Goal: Information Seeking & Learning: Get advice/opinions

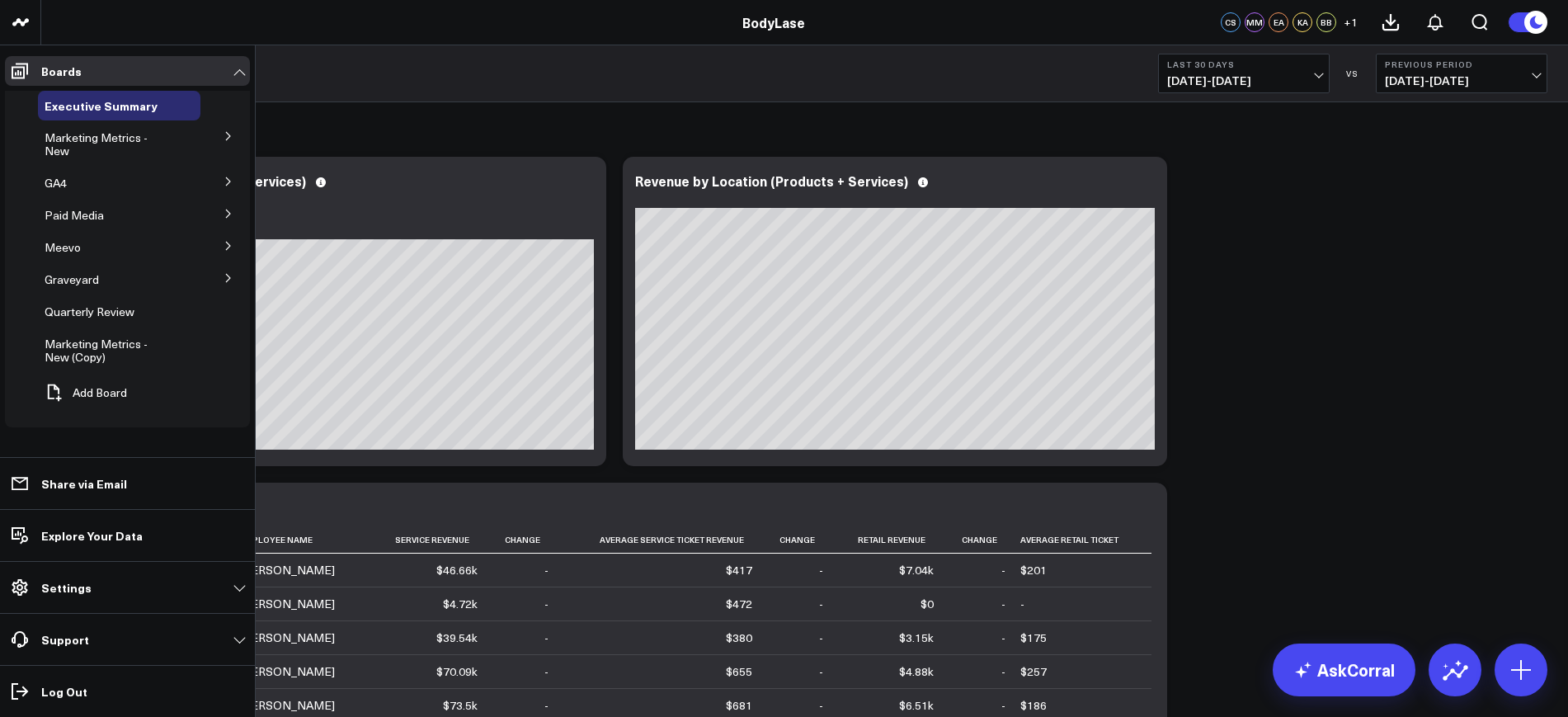
click at [226, 241] on icon at bounding box center [227, 246] width 9 height 9
click at [105, 278] on span "Raleigh Metrics" at bounding box center [95, 277] width 82 height 16
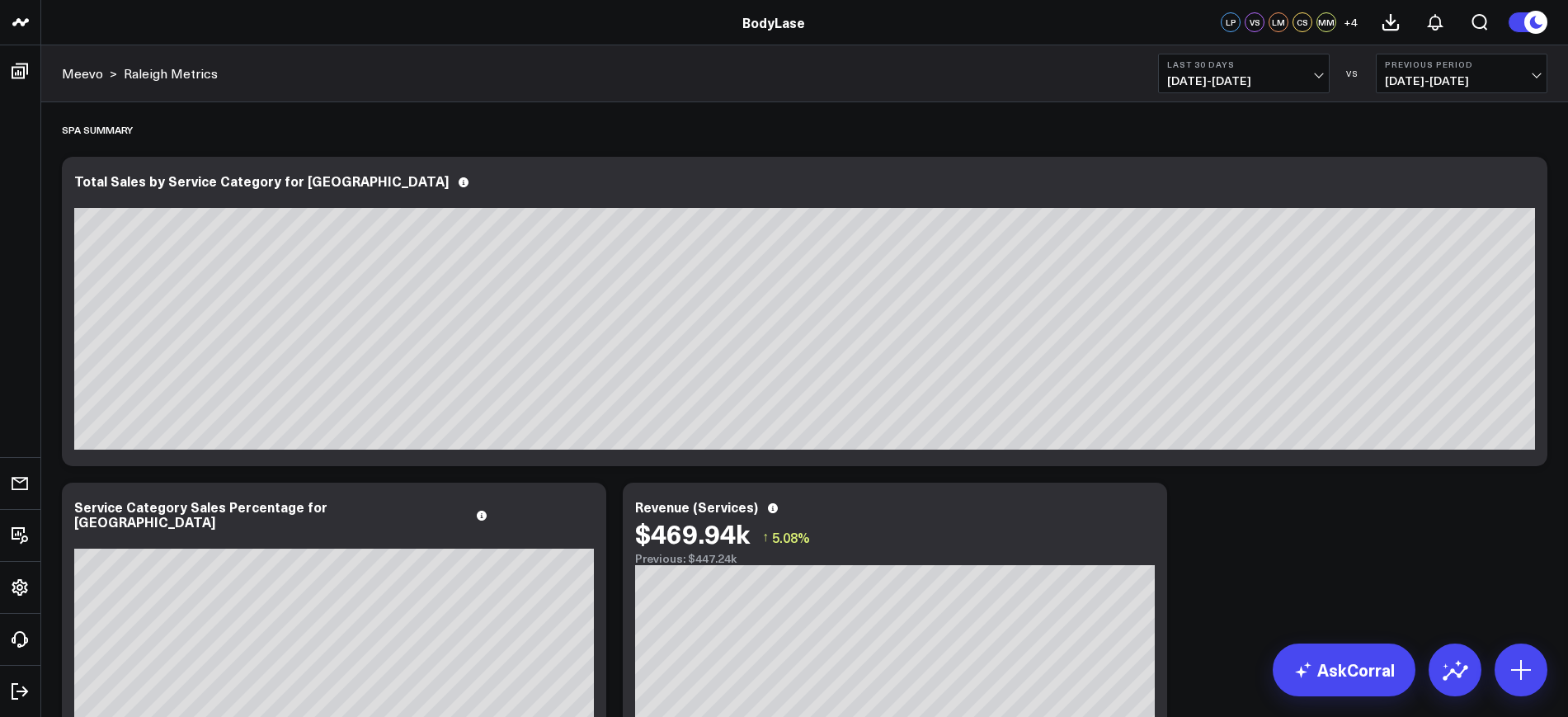
click at [1266, 61] on b "Last 30 Days" at bounding box center [1244, 64] width 153 height 9
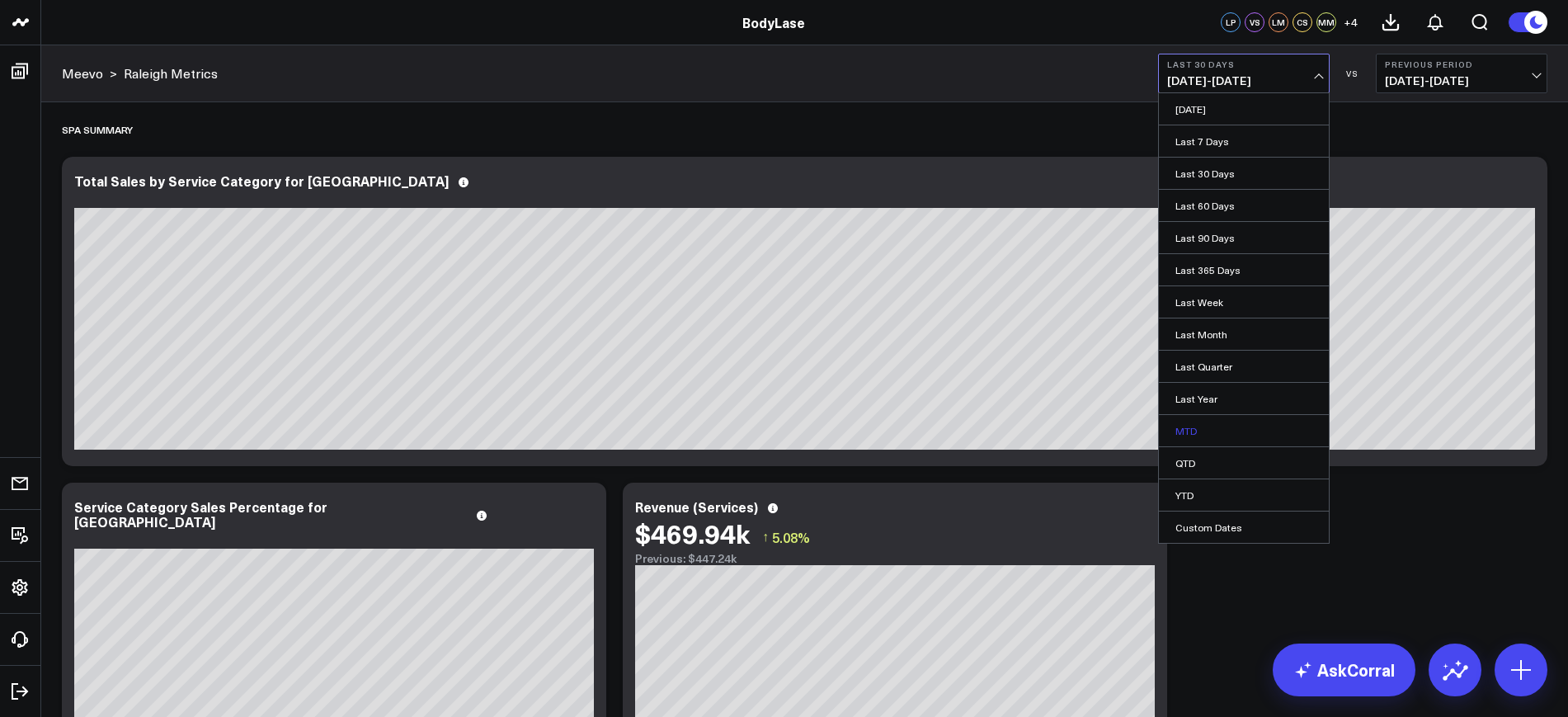
click at [1191, 427] on link "MTD" at bounding box center [1243, 431] width 170 height 31
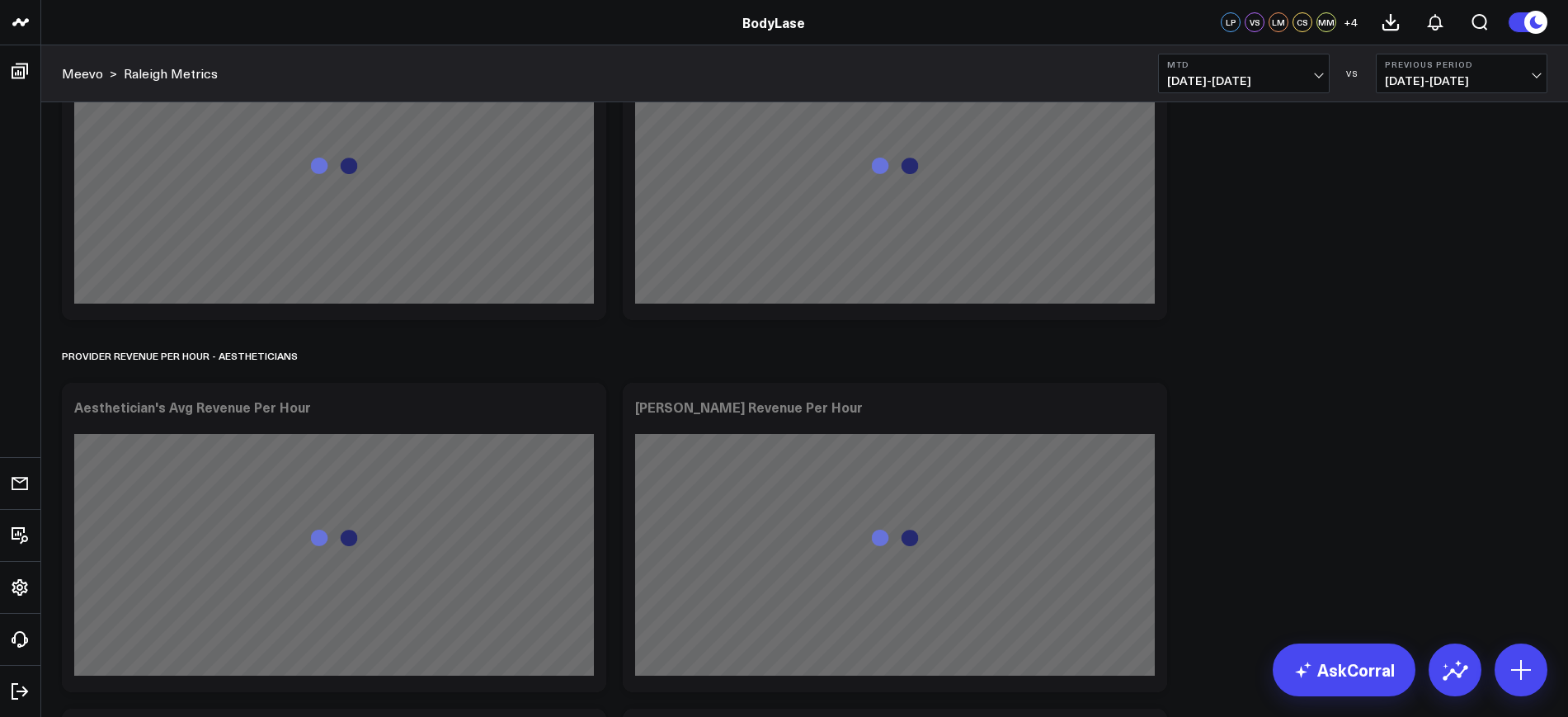
scroll to position [22109, 0]
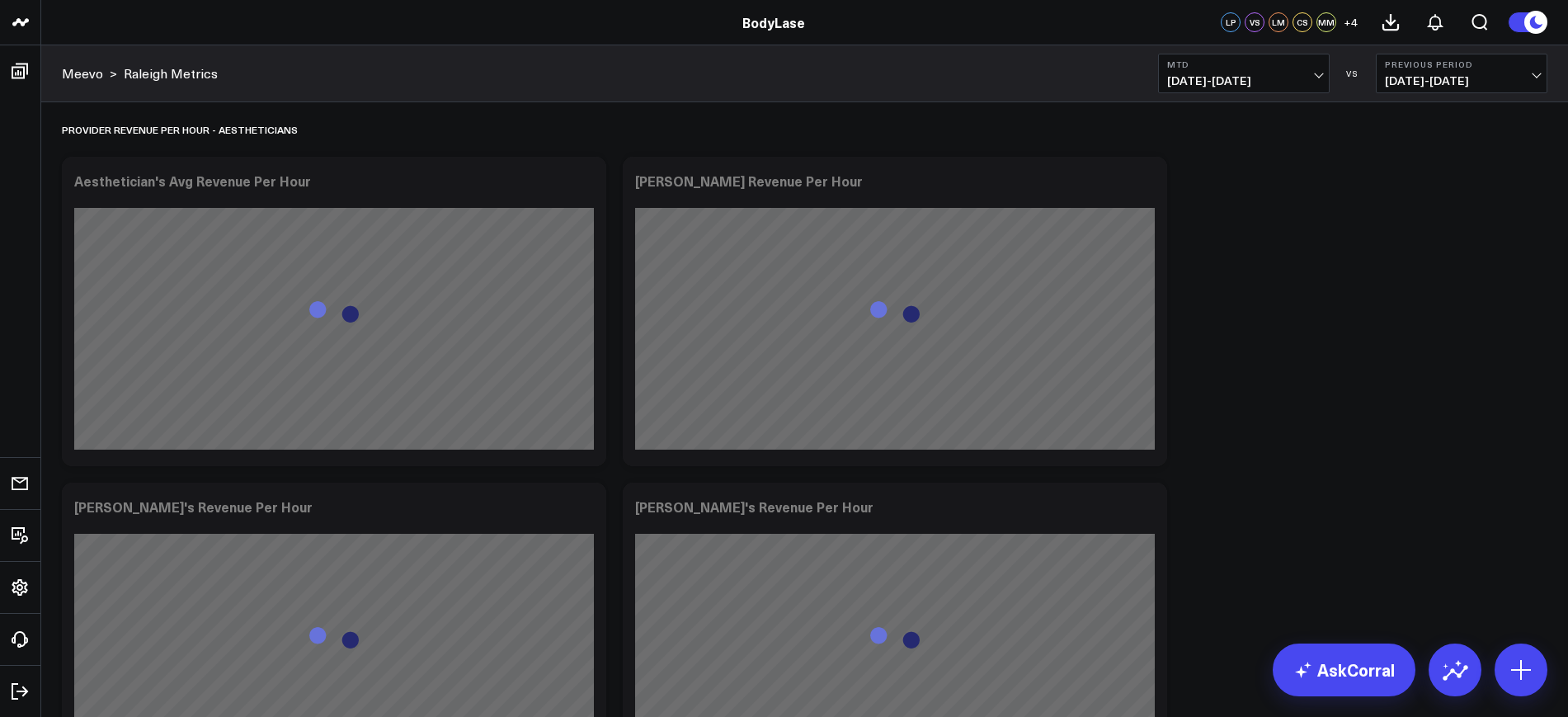
click at [1274, 68] on b "MTD" at bounding box center [1244, 64] width 153 height 9
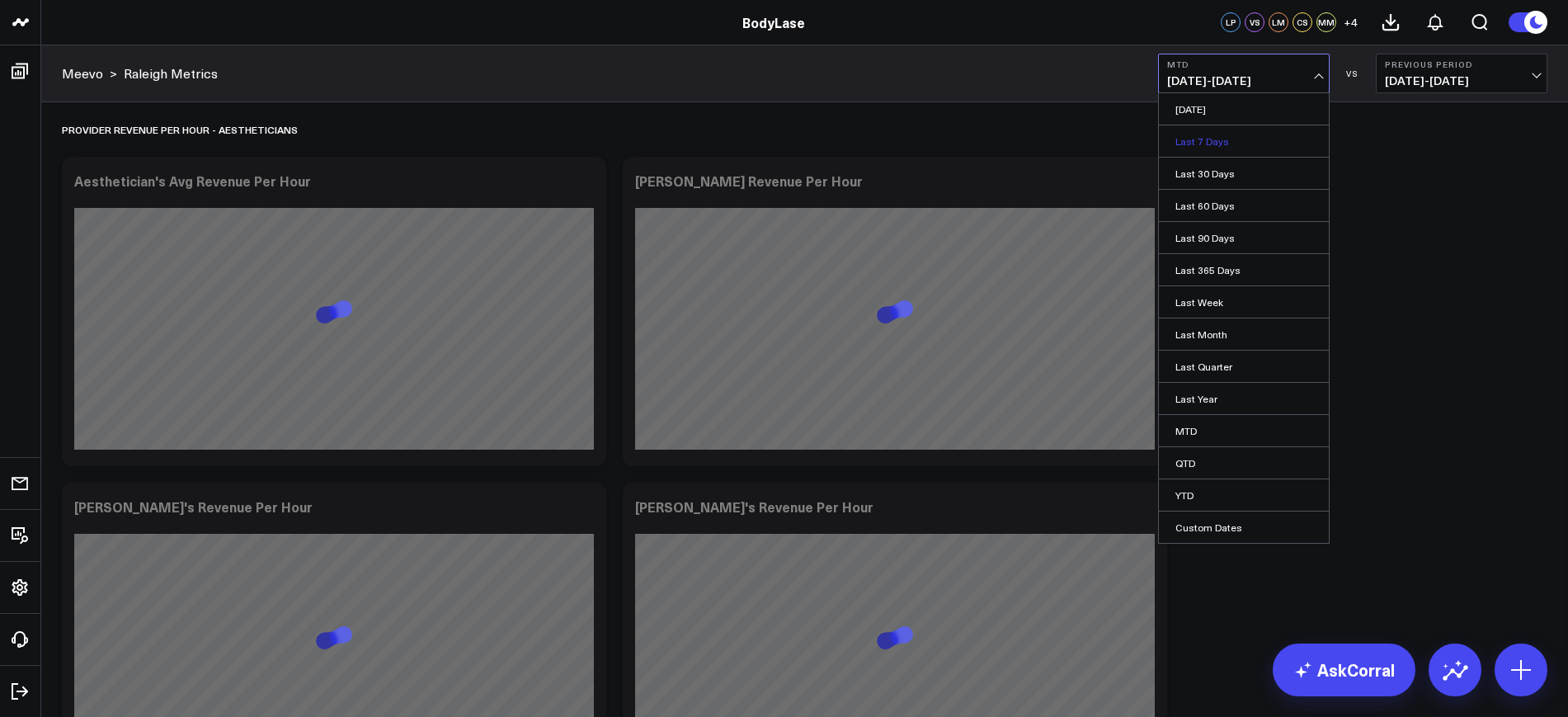
click at [1222, 141] on link "Last 7 Days" at bounding box center [1243, 141] width 170 height 31
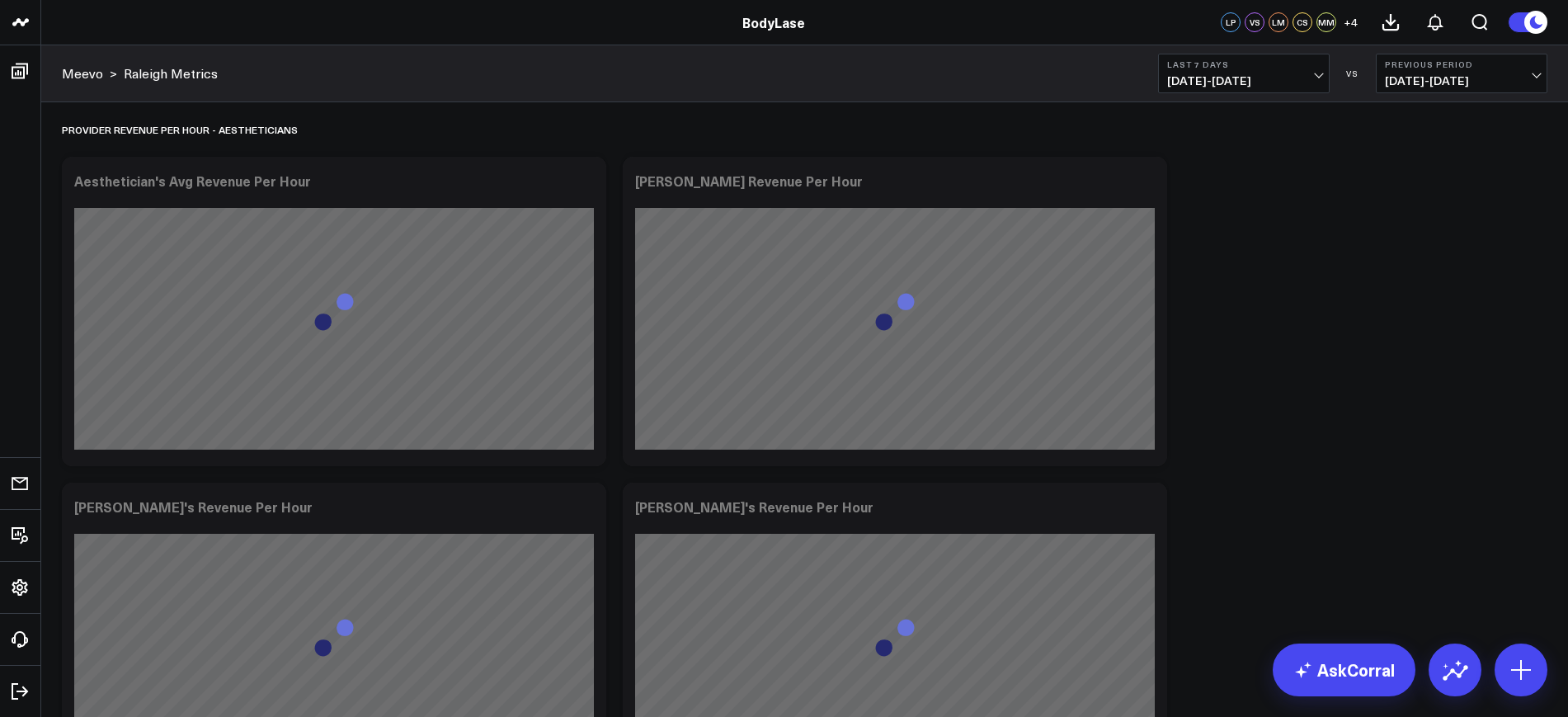
click at [1260, 75] on span "[DATE] - [DATE]" at bounding box center [1244, 80] width 153 height 13
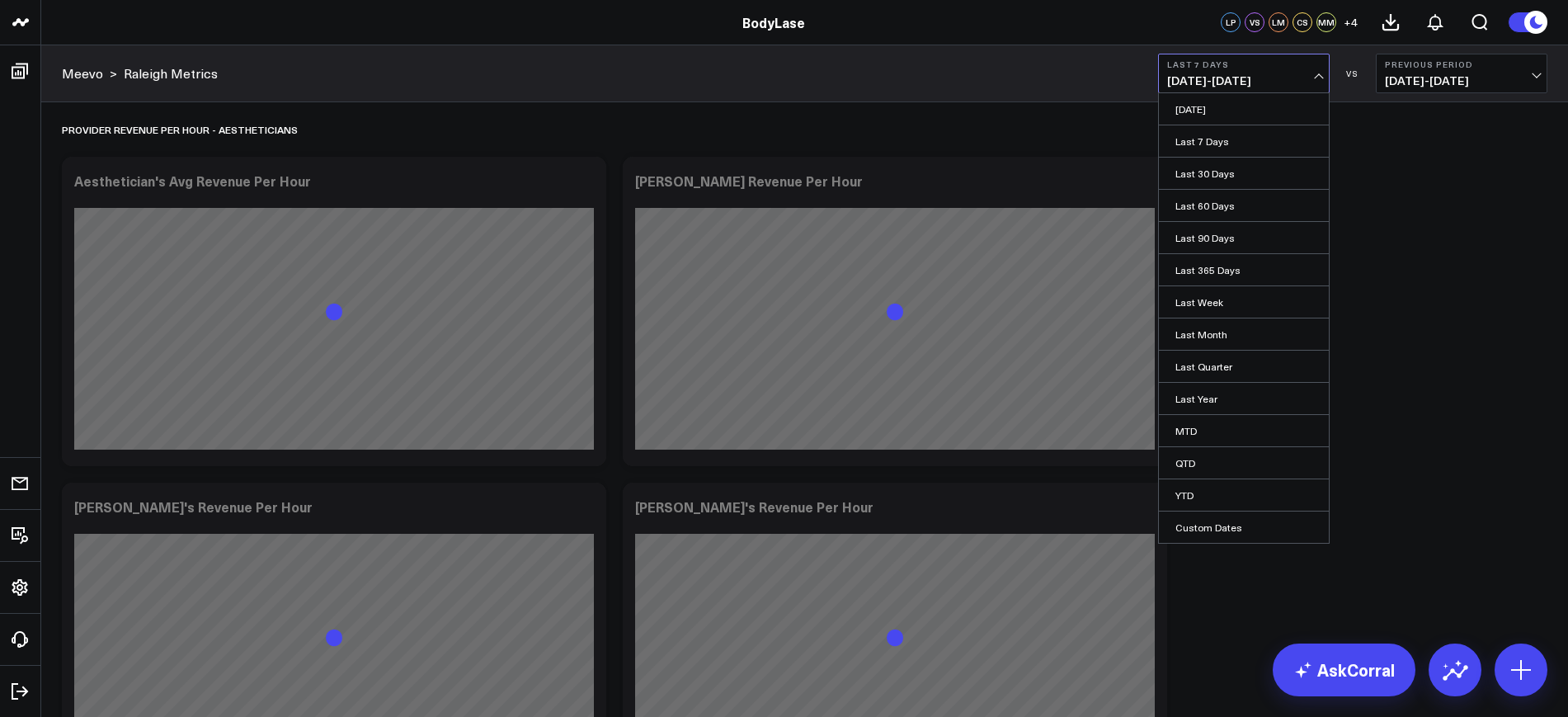
click at [1191, 436] on link "MTD" at bounding box center [1243, 431] width 170 height 31
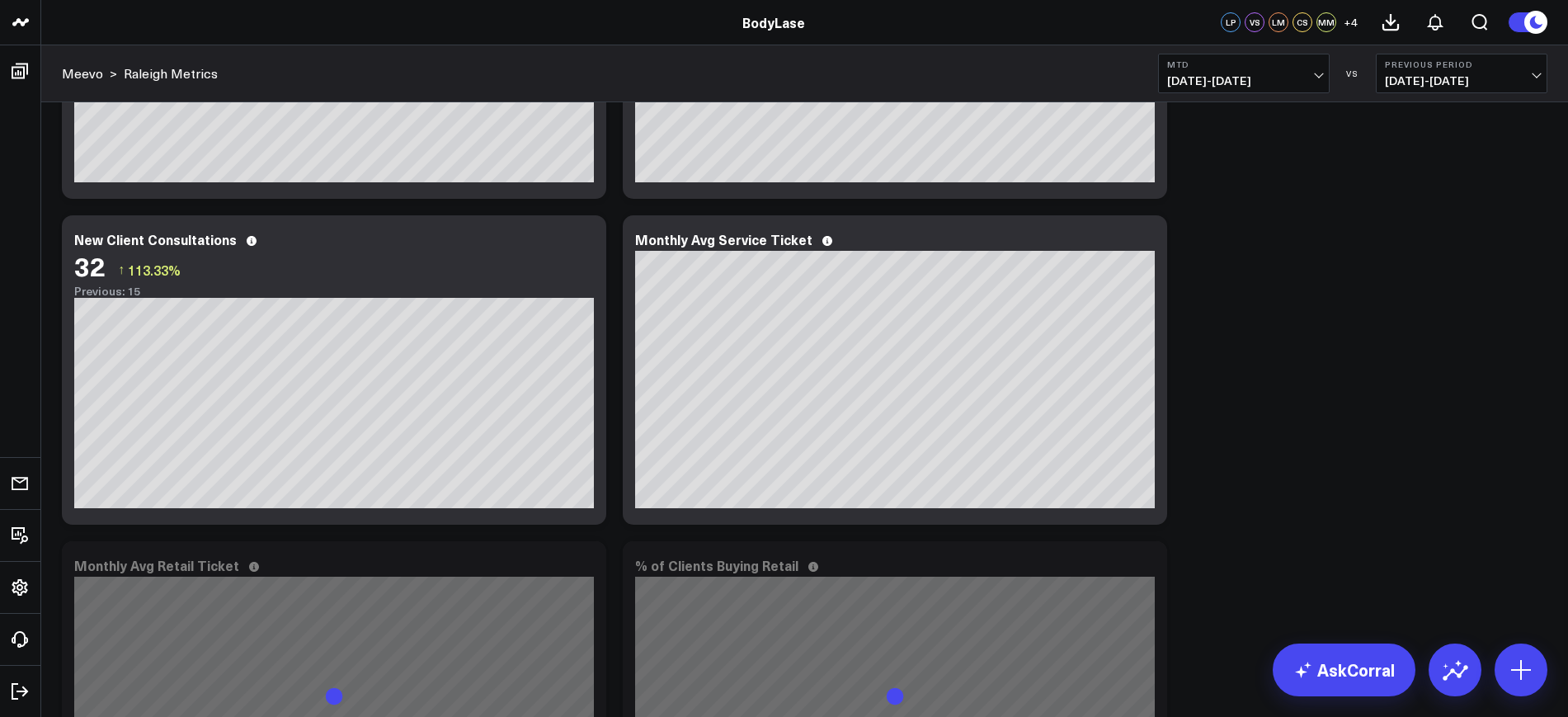
scroll to position [928, 0]
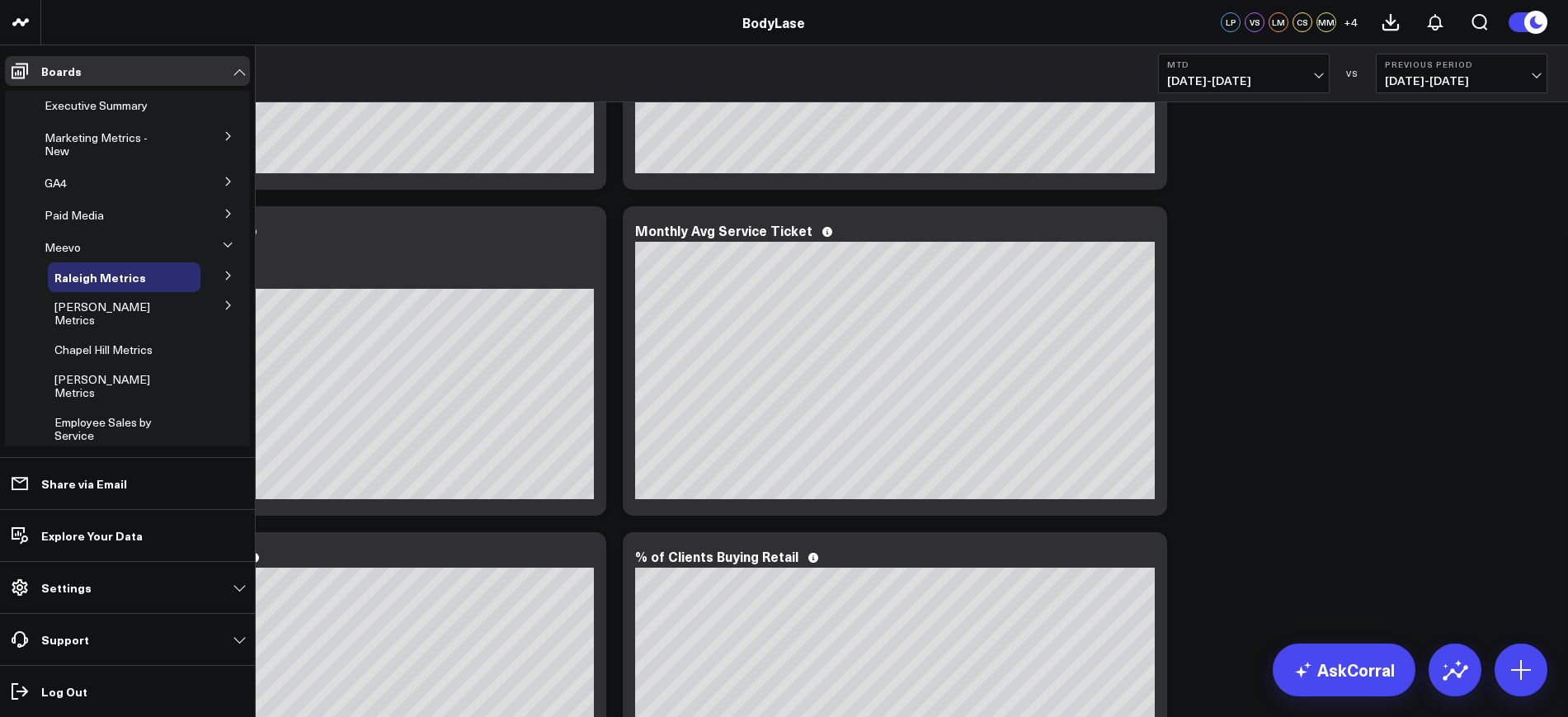
drag, startPoint x: 65, startPoint y: 102, endPoint x: 115, endPoint y: 158, distance: 75.1
click at [65, 102] on span "Executive Summary" at bounding box center [96, 105] width 103 height 16
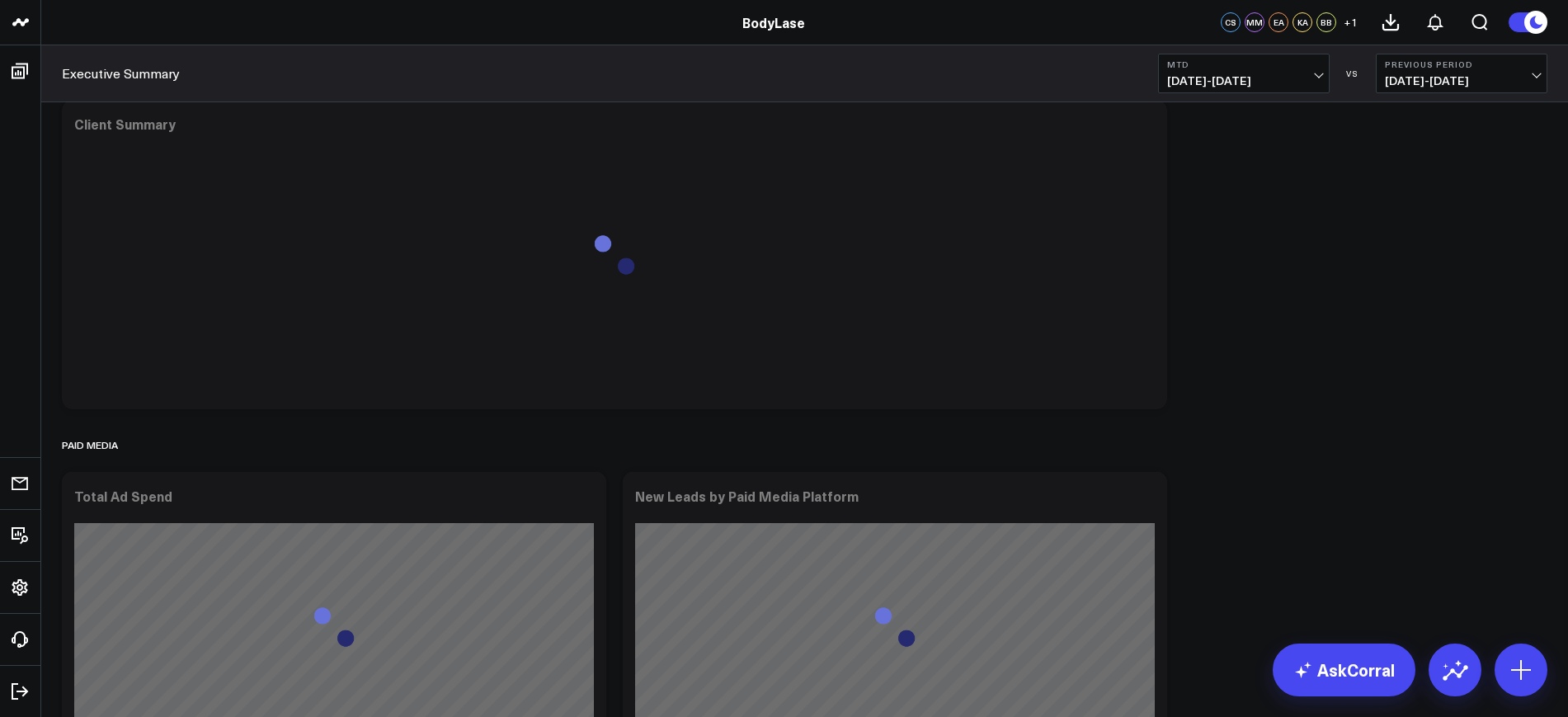
scroll to position [1238, 0]
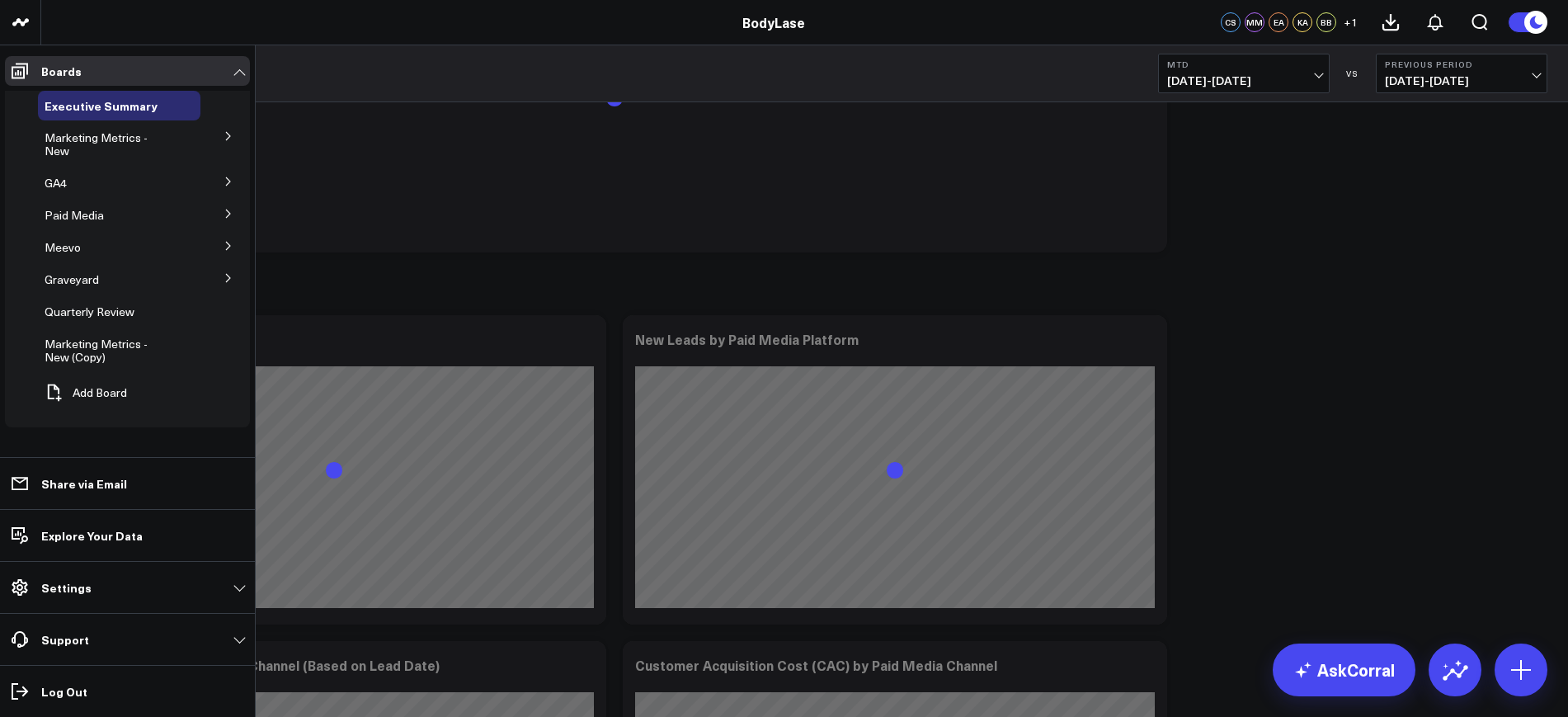
click at [226, 273] on icon at bounding box center [227, 277] width 9 height 9
click at [68, 408] on span "CK working" at bounding box center [84, 408] width 59 height 16
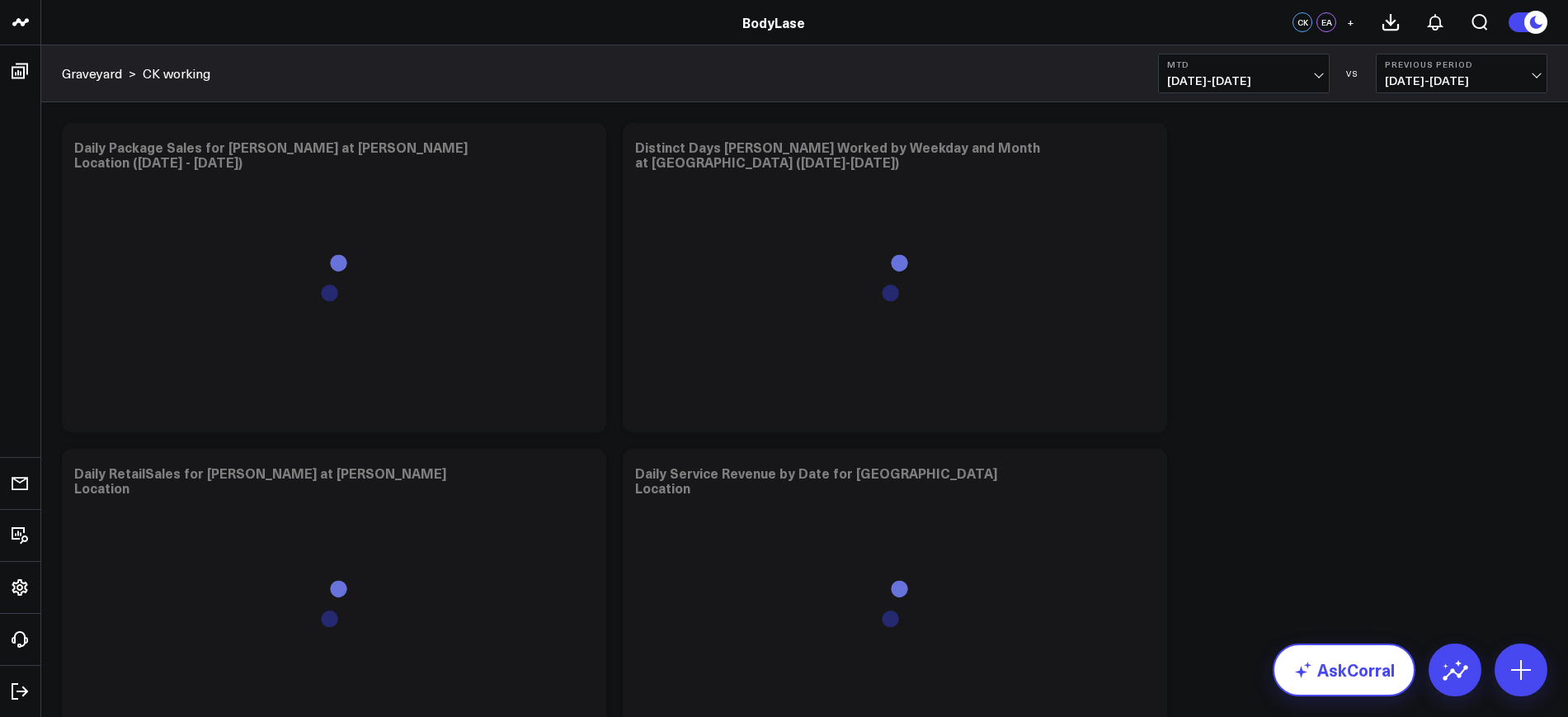
click at [1379, 676] on link "AskCorral" at bounding box center [1344, 670] width 143 height 53
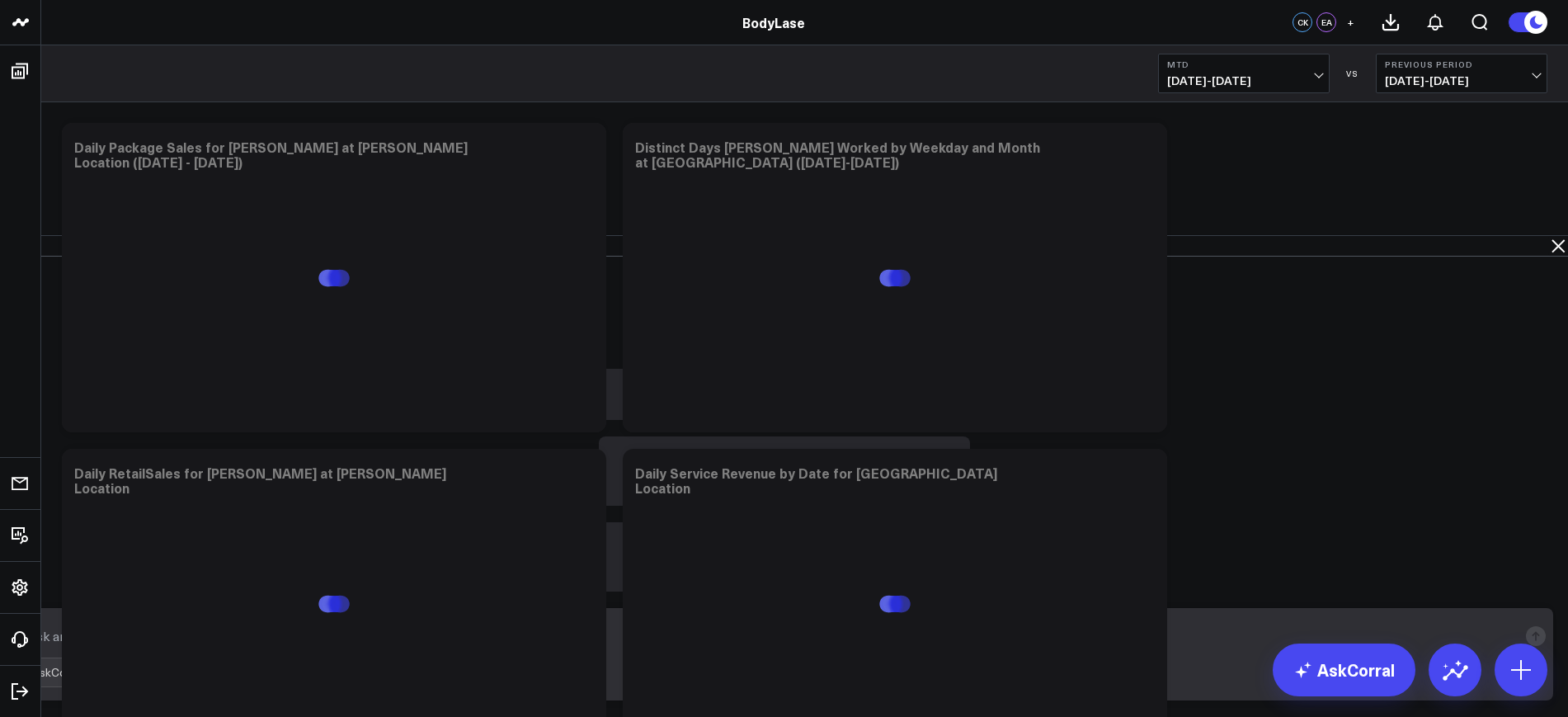
click at [1073, 650] on textarea at bounding box center [770, 636] width 1495 height 29
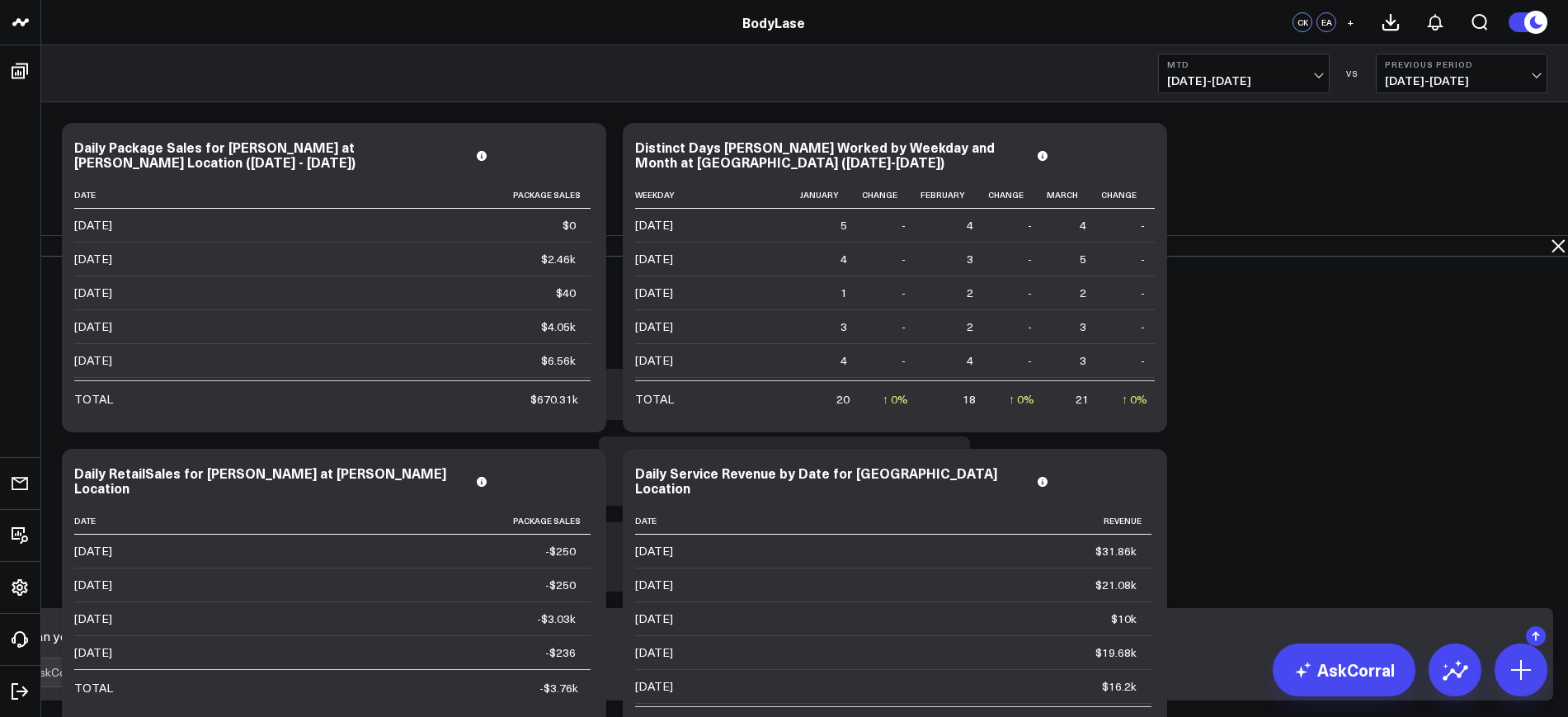
click at [1397, 616] on div "Can you create a table showing the daily service and retail revenue for each sp…" at bounding box center [785, 654] width 1551 height 126
click at [1386, 638] on textarea "Can you create a table showing the daily service and retail revenue for each sp…" at bounding box center [770, 636] width 1495 height 29
type textarea "Can you create a table showing the daily service and retail revenue for each sp…"
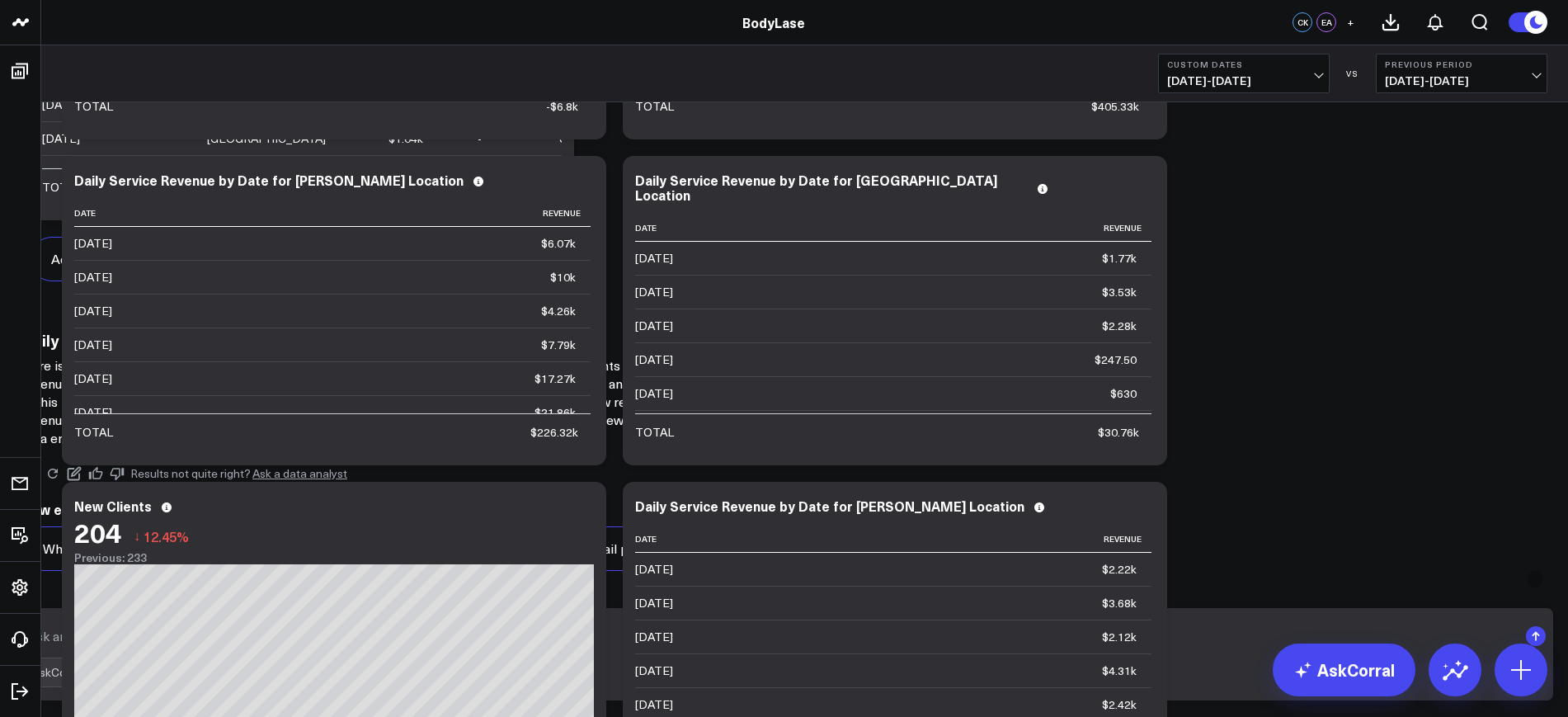
scroll to position [1547, 0]
click at [152, 281] on button "Add To Board" at bounding box center [90, 259] width 123 height 45
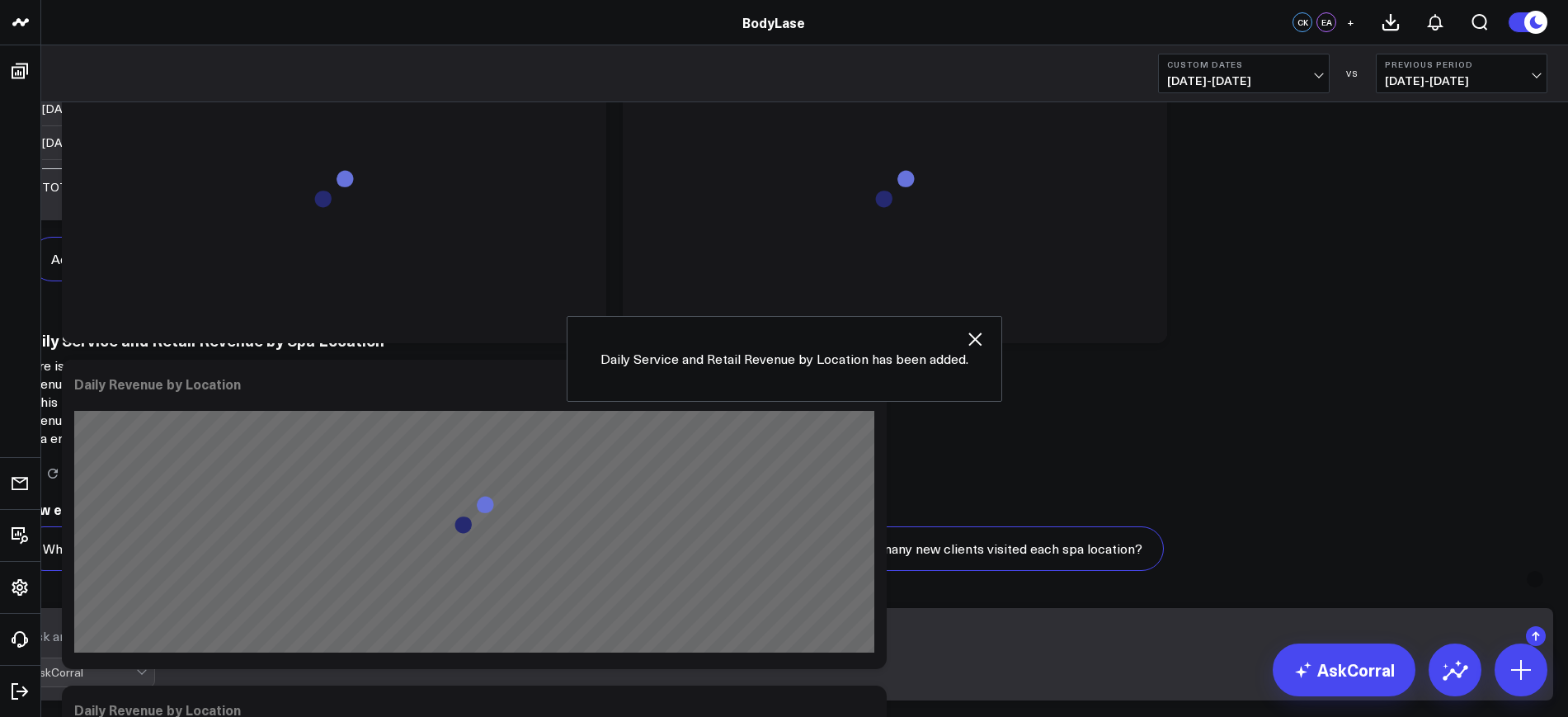
scroll to position [5363, 0]
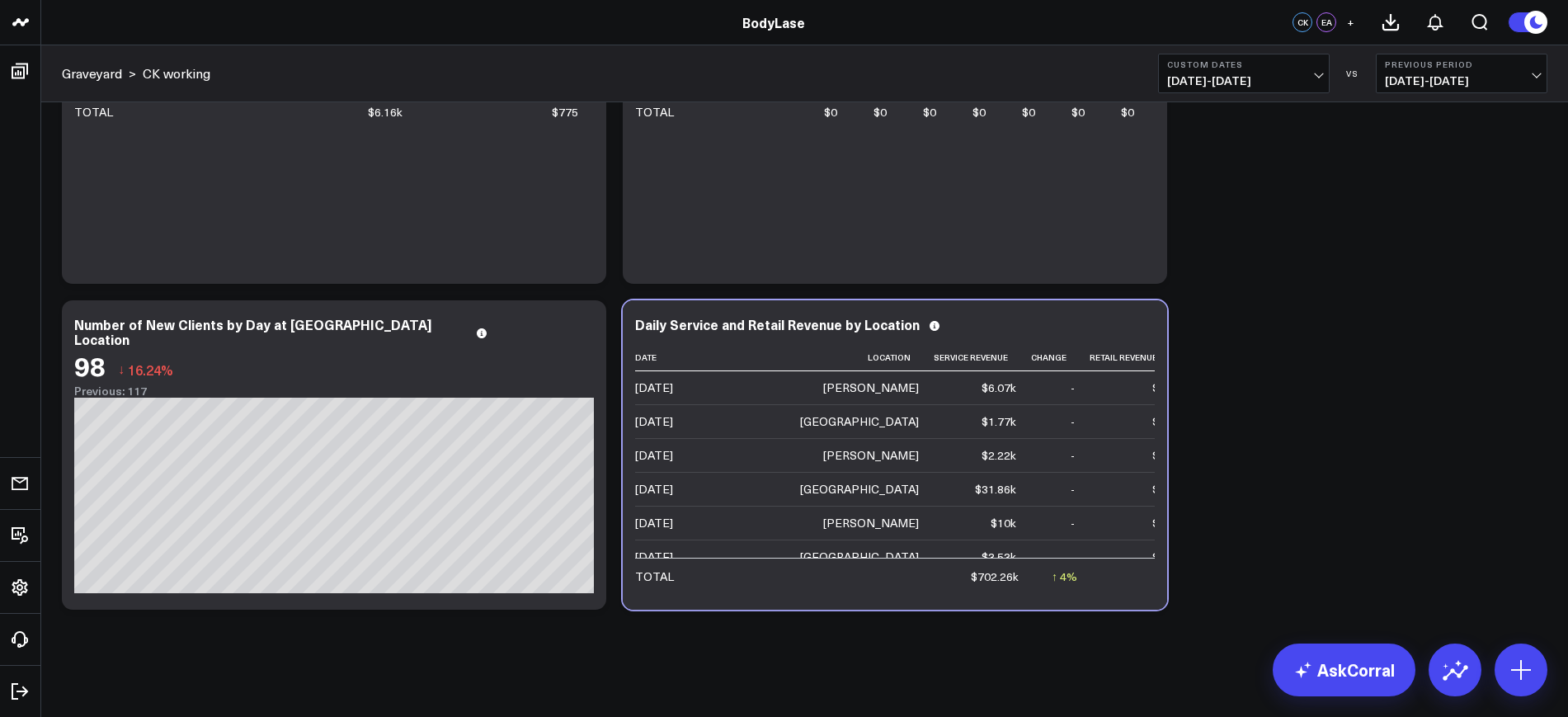
click at [1444, 76] on span "[DATE] - [DATE]" at bounding box center [1462, 80] width 153 height 13
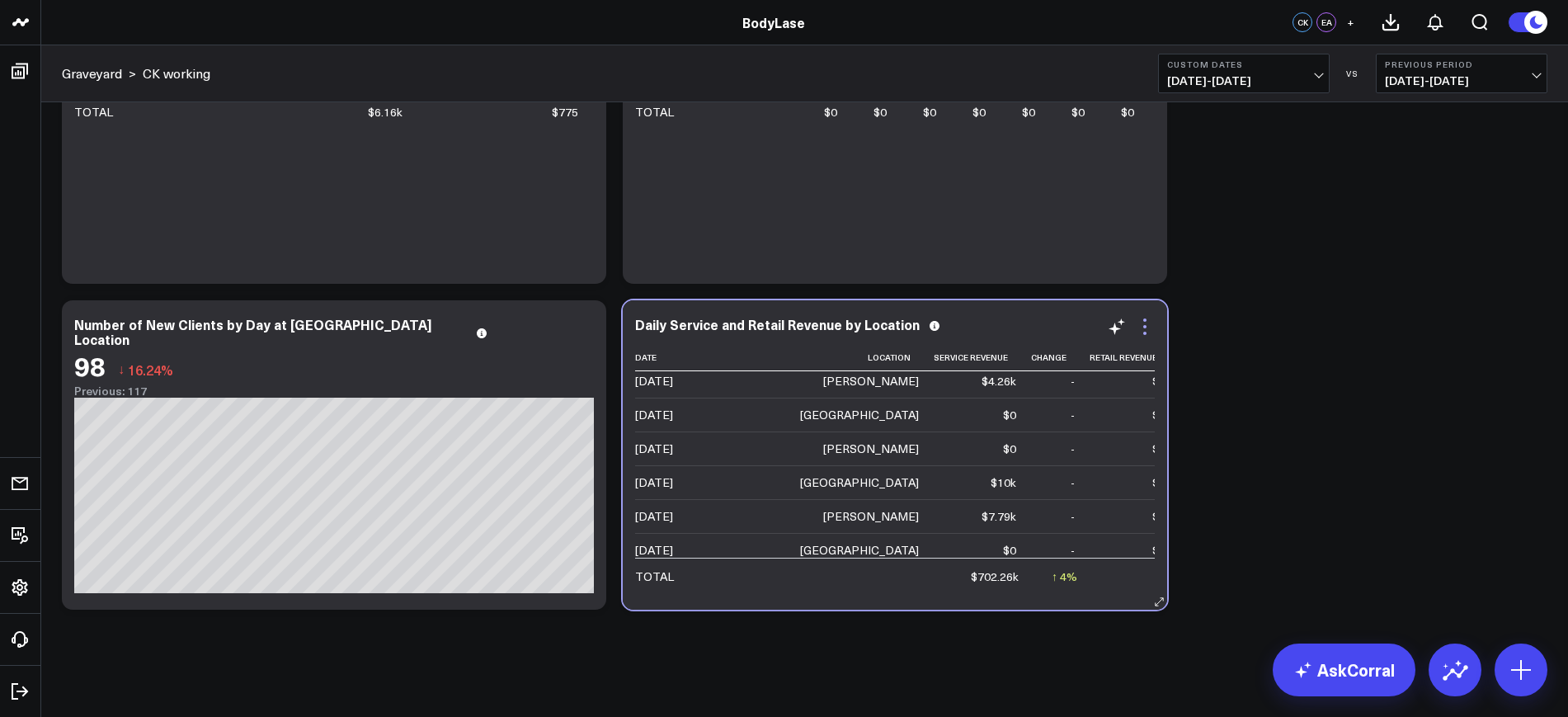
click at [1150, 324] on icon at bounding box center [1144, 327] width 20 height 20
